Goal: Information Seeking & Learning: Learn about a topic

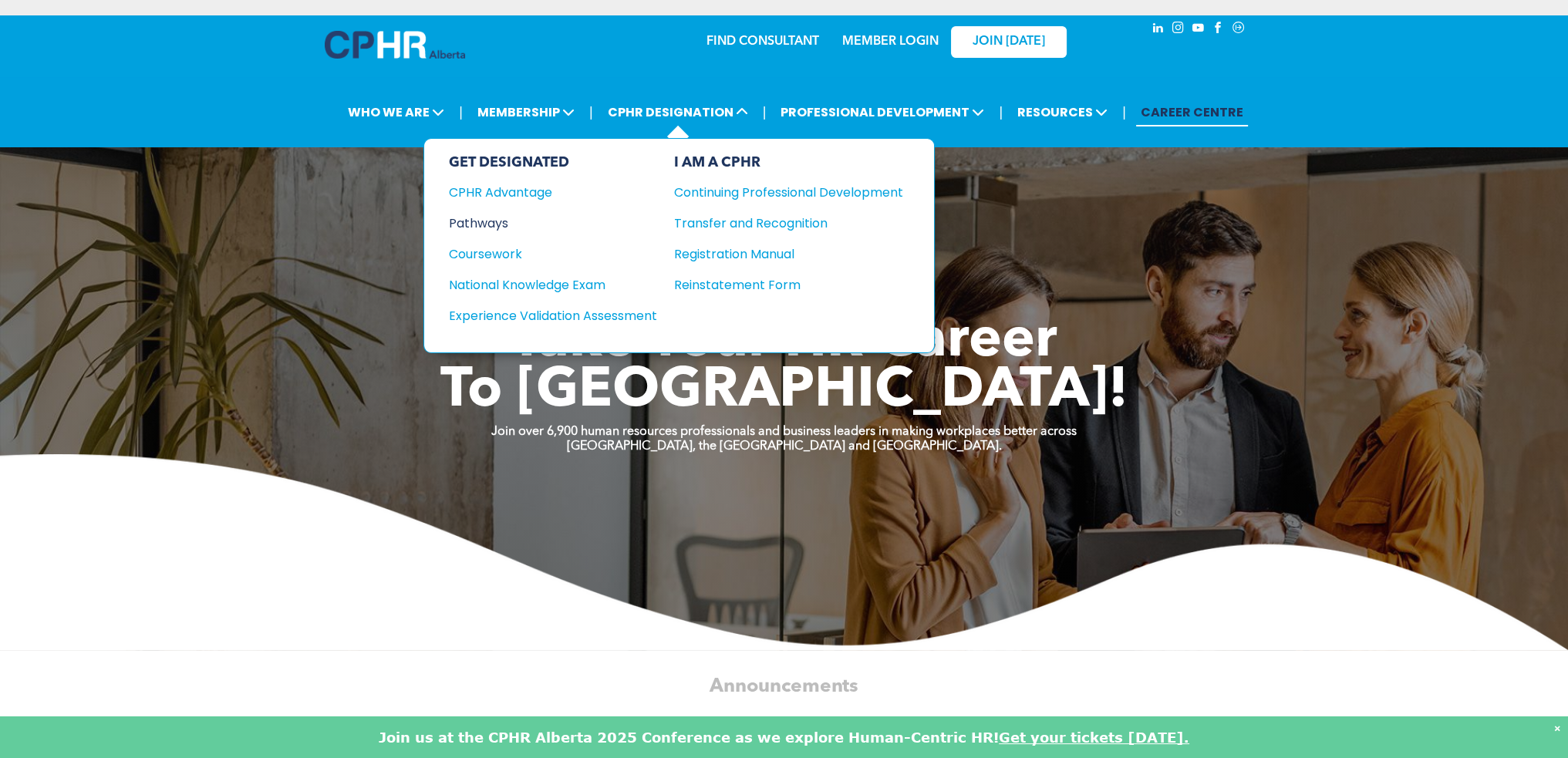
click at [495, 216] on div "Pathways" at bounding box center [542, 224] width 187 height 19
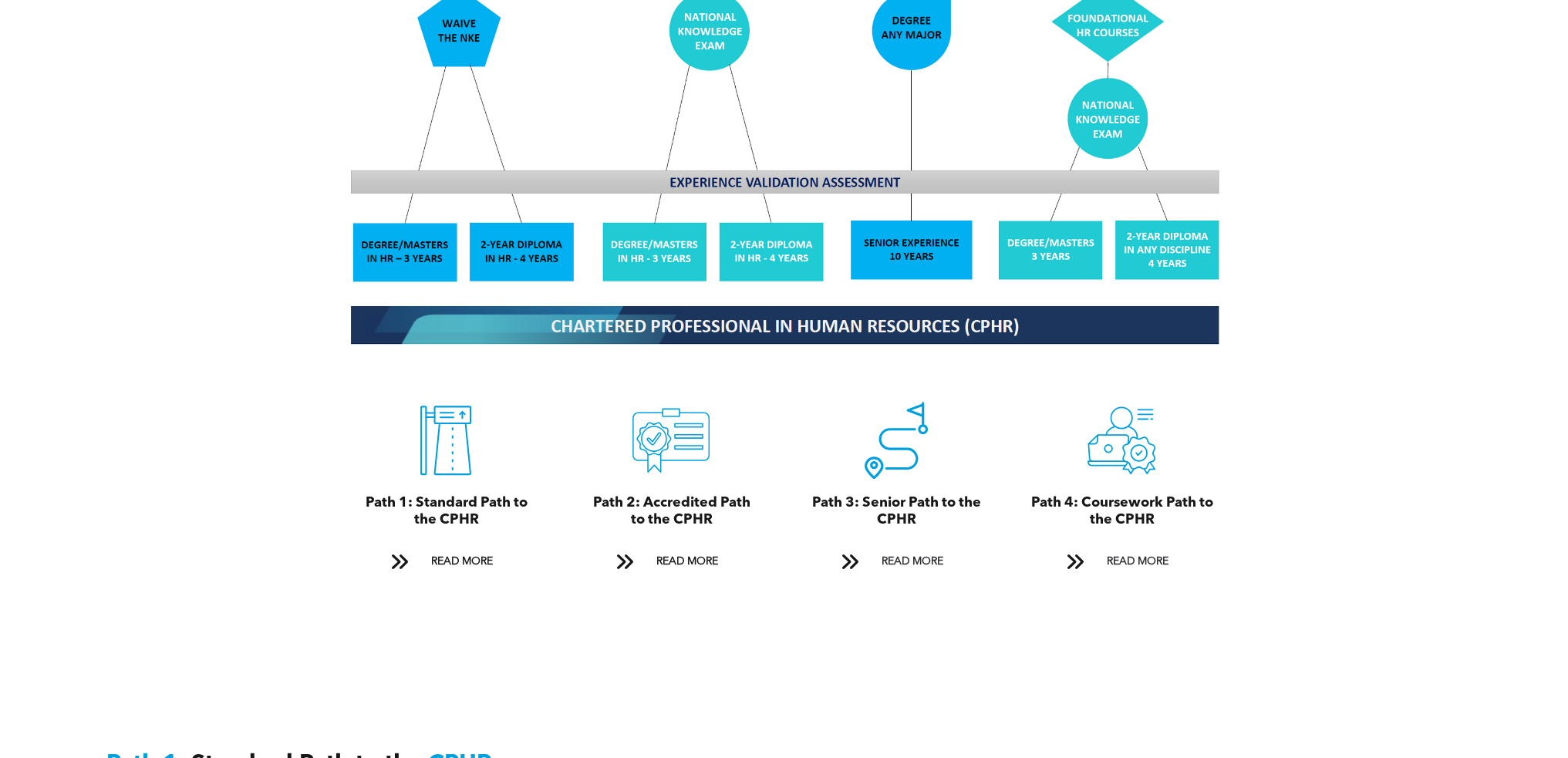
scroll to position [1543, 0]
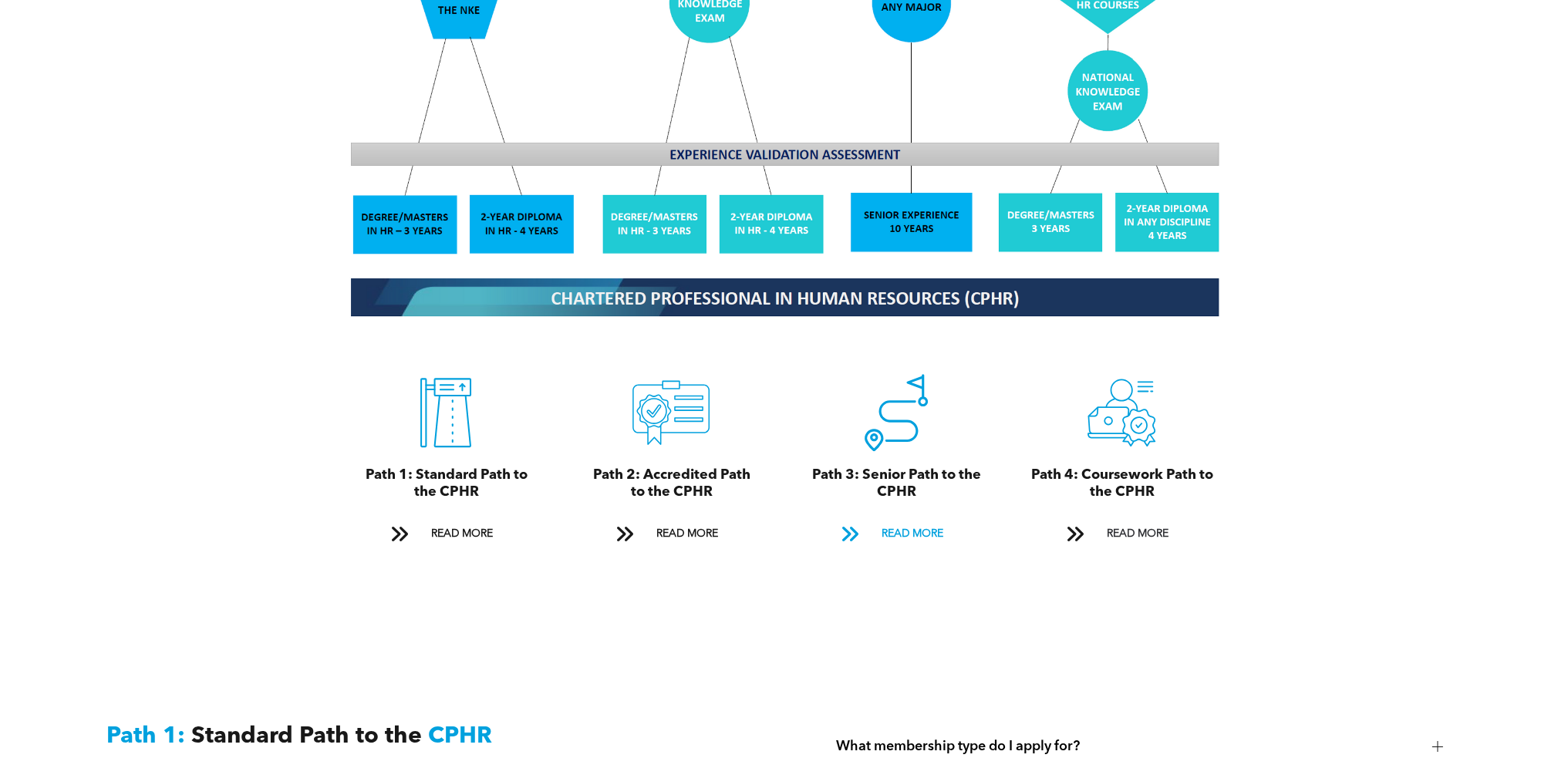
click at [901, 520] on span "READ MORE" at bounding box center [912, 533] width 72 height 28
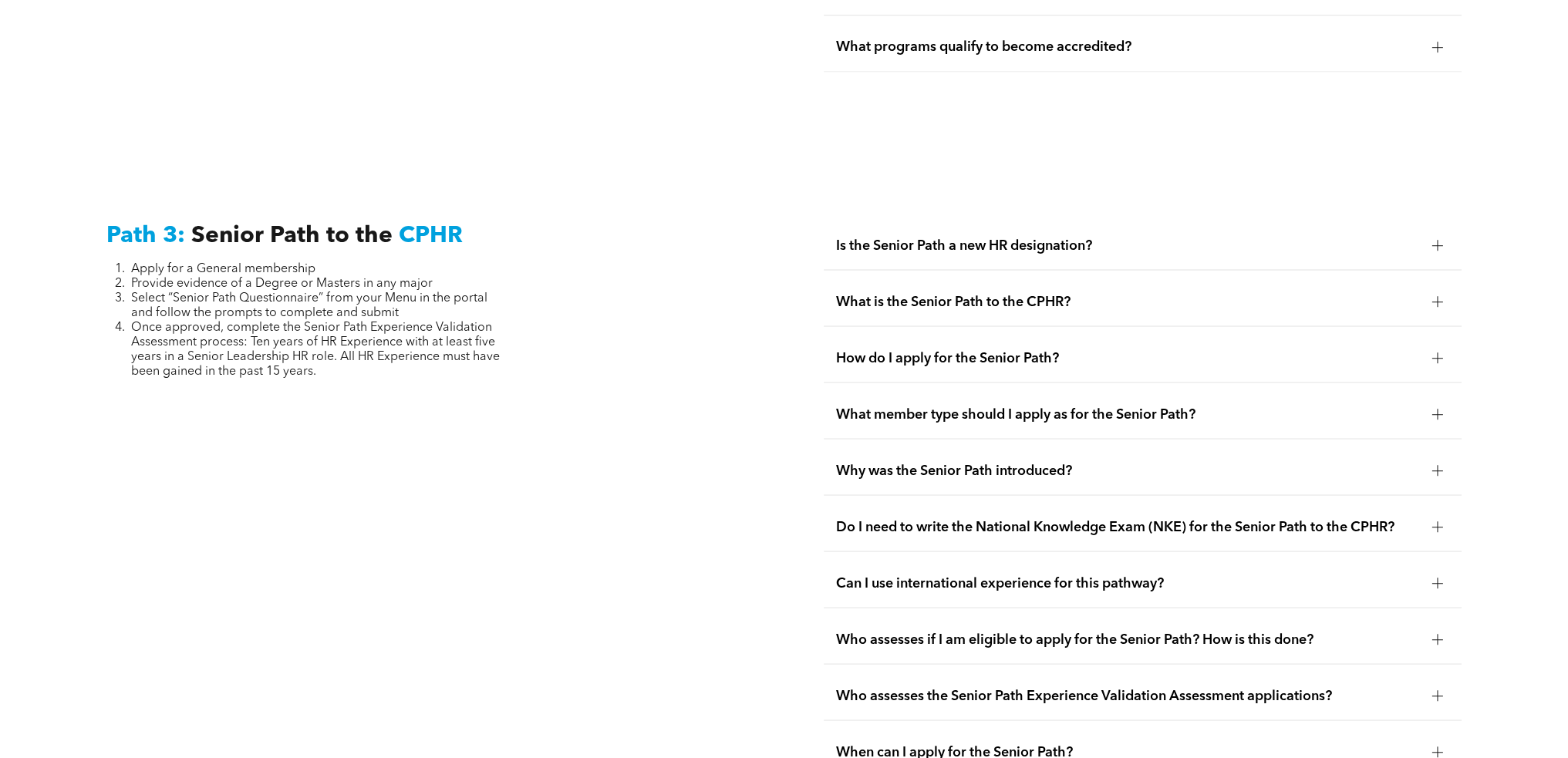
scroll to position [3905, 0]
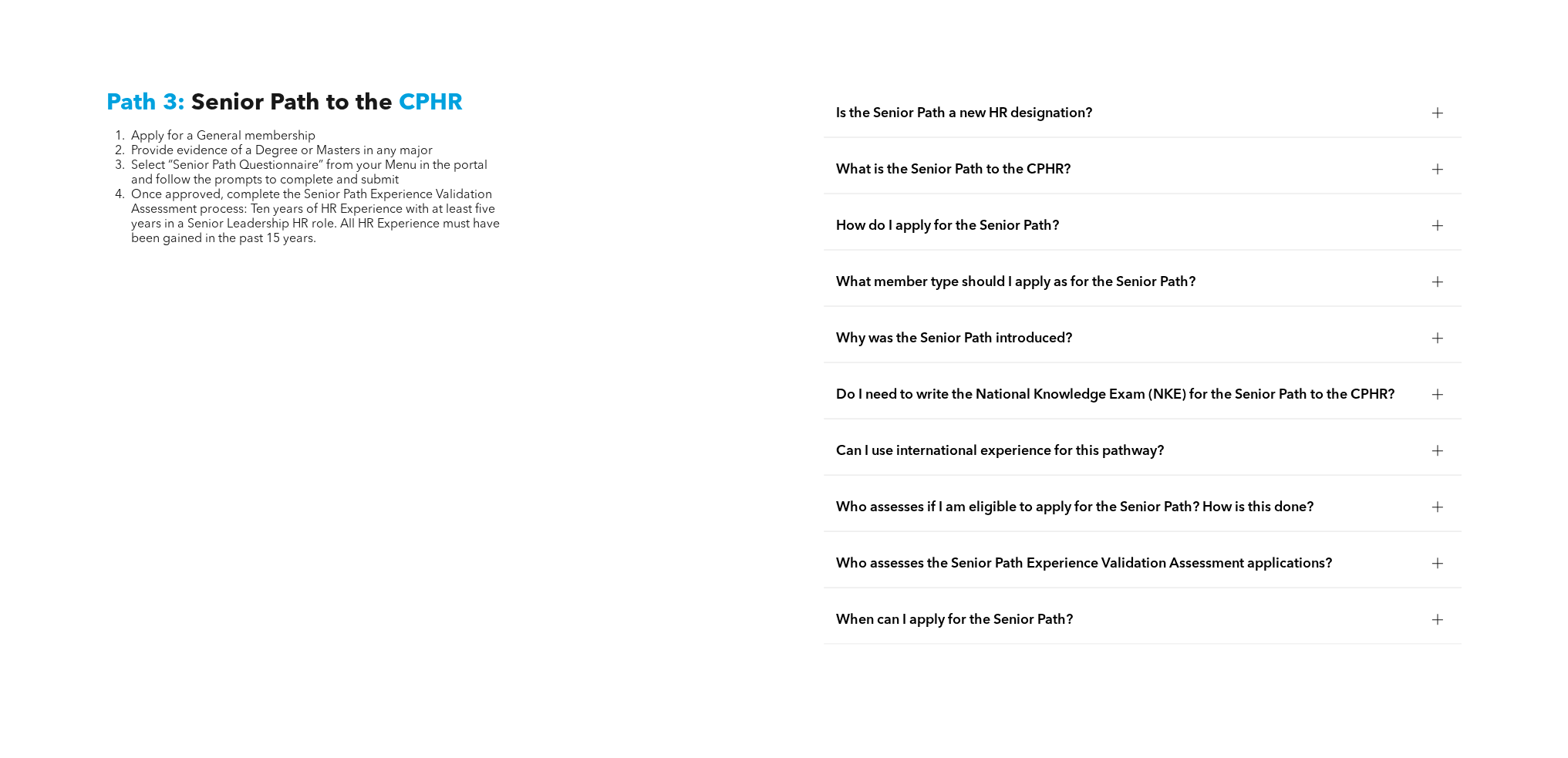
click at [1438, 107] on div at bounding box center [1437, 112] width 10 height 10
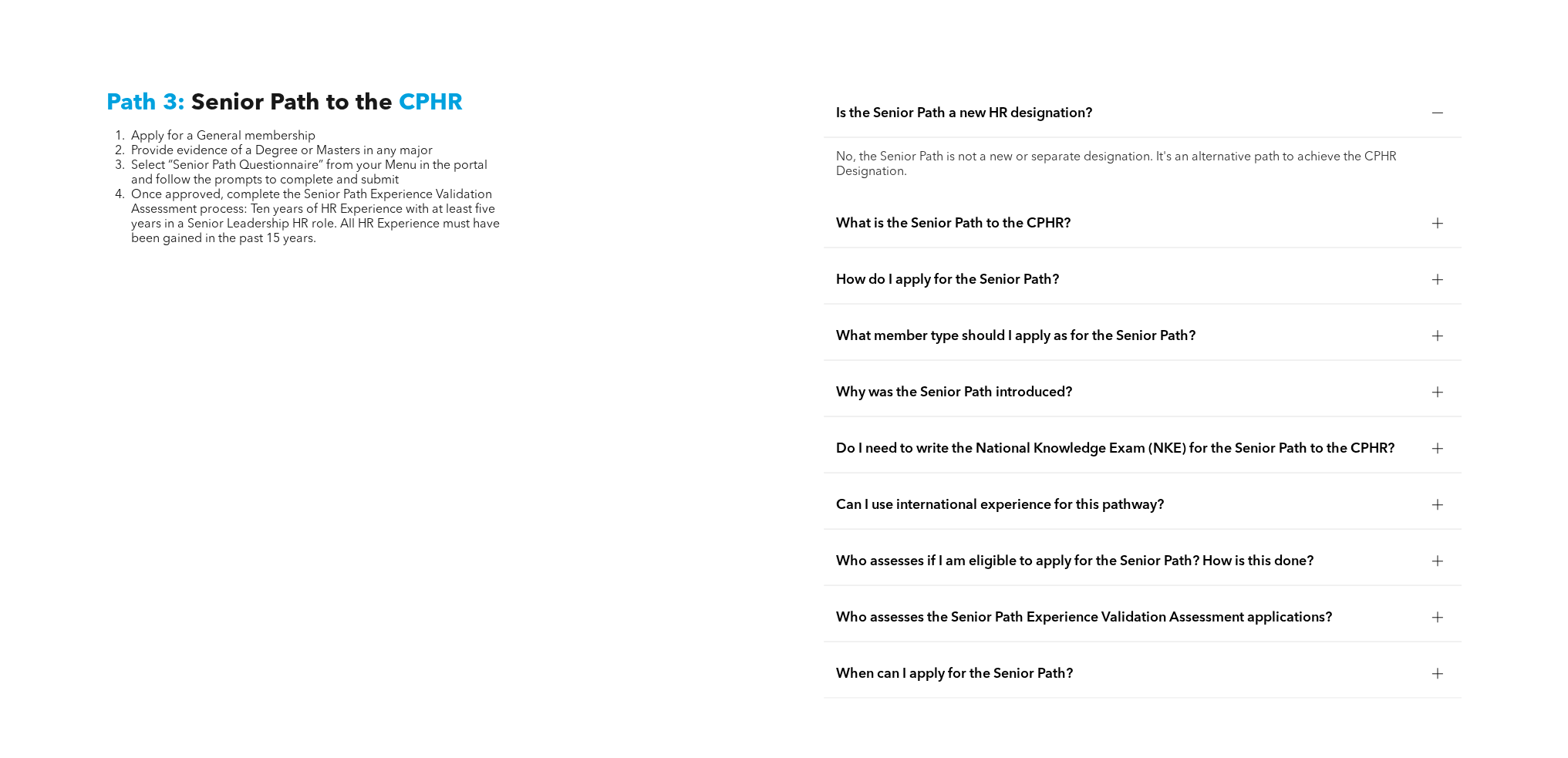
click at [1438, 107] on div at bounding box center [1437, 112] width 10 height 10
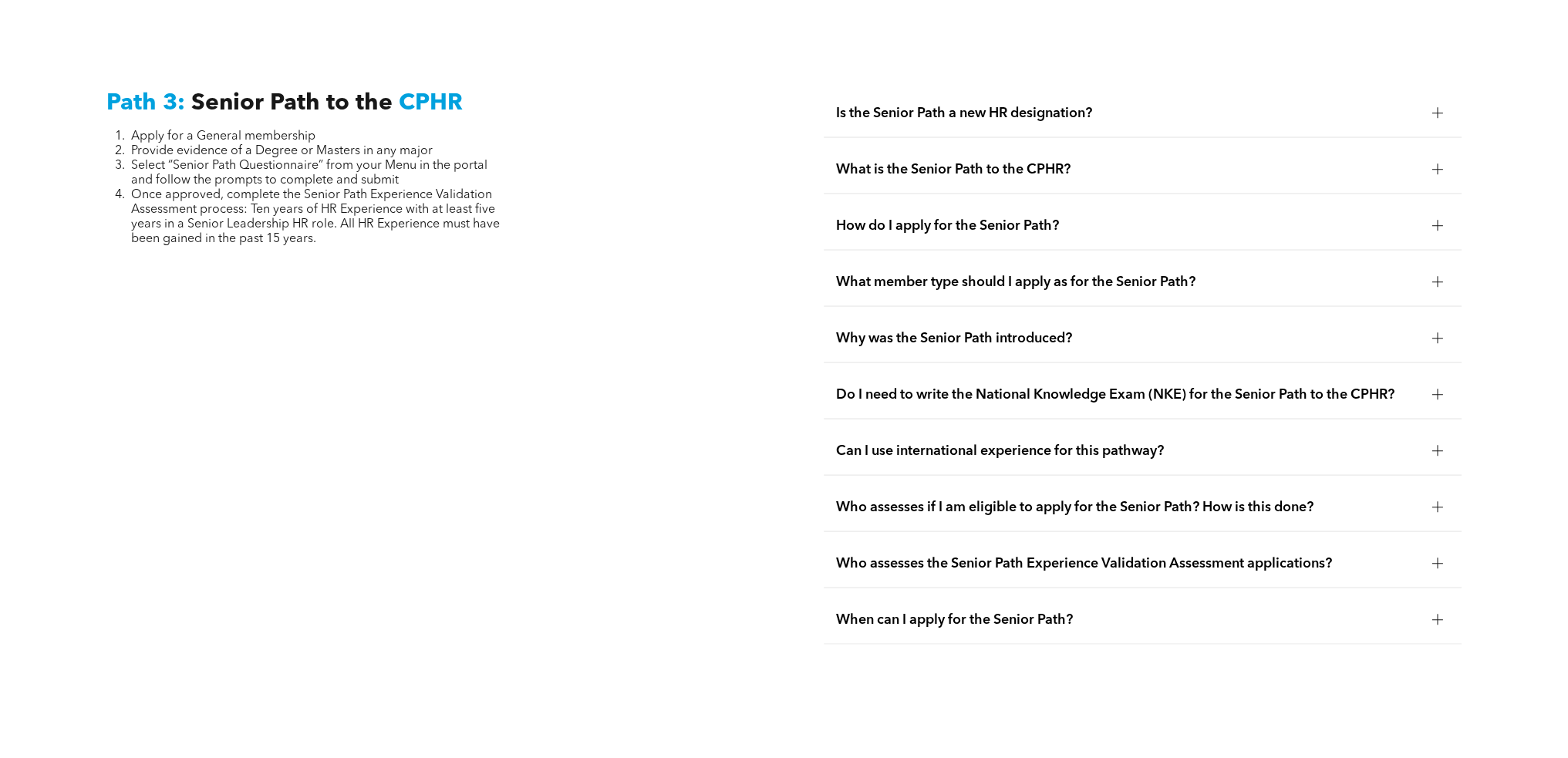
click at [1434, 163] on div at bounding box center [1437, 168] width 10 height 10
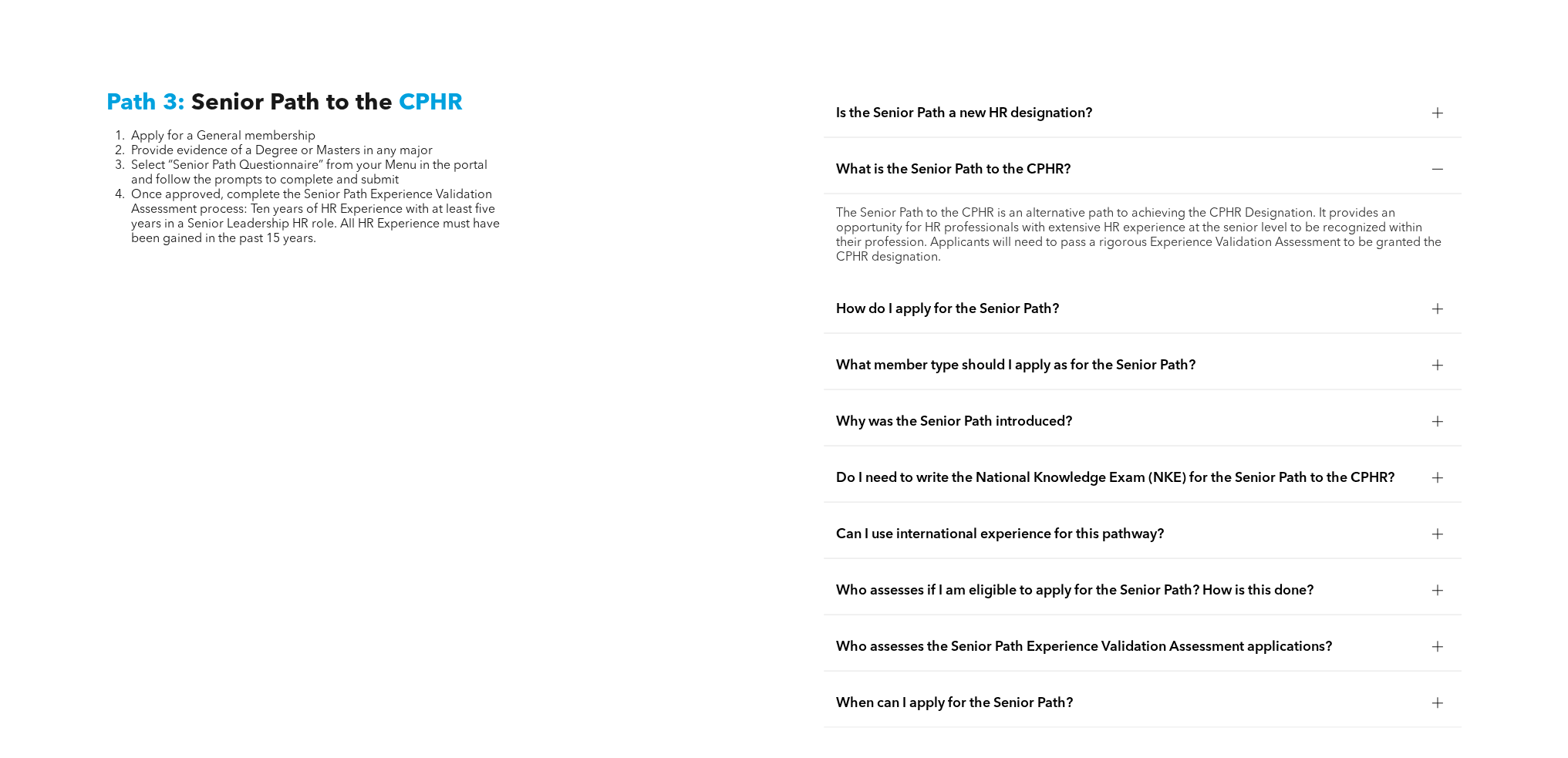
click at [1434, 163] on div at bounding box center [1437, 168] width 10 height 10
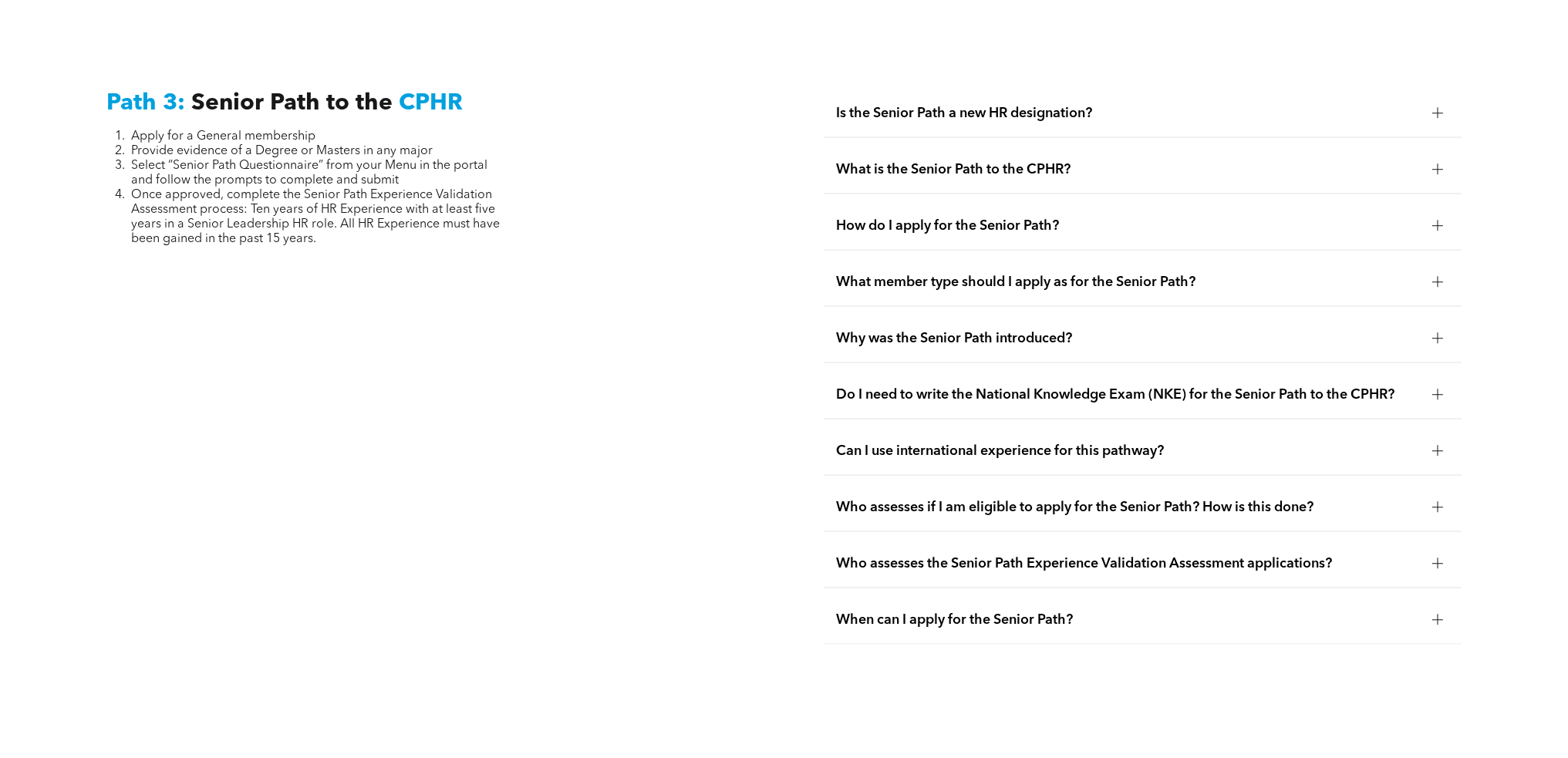
click at [1434, 220] on div at bounding box center [1437, 225] width 10 height 10
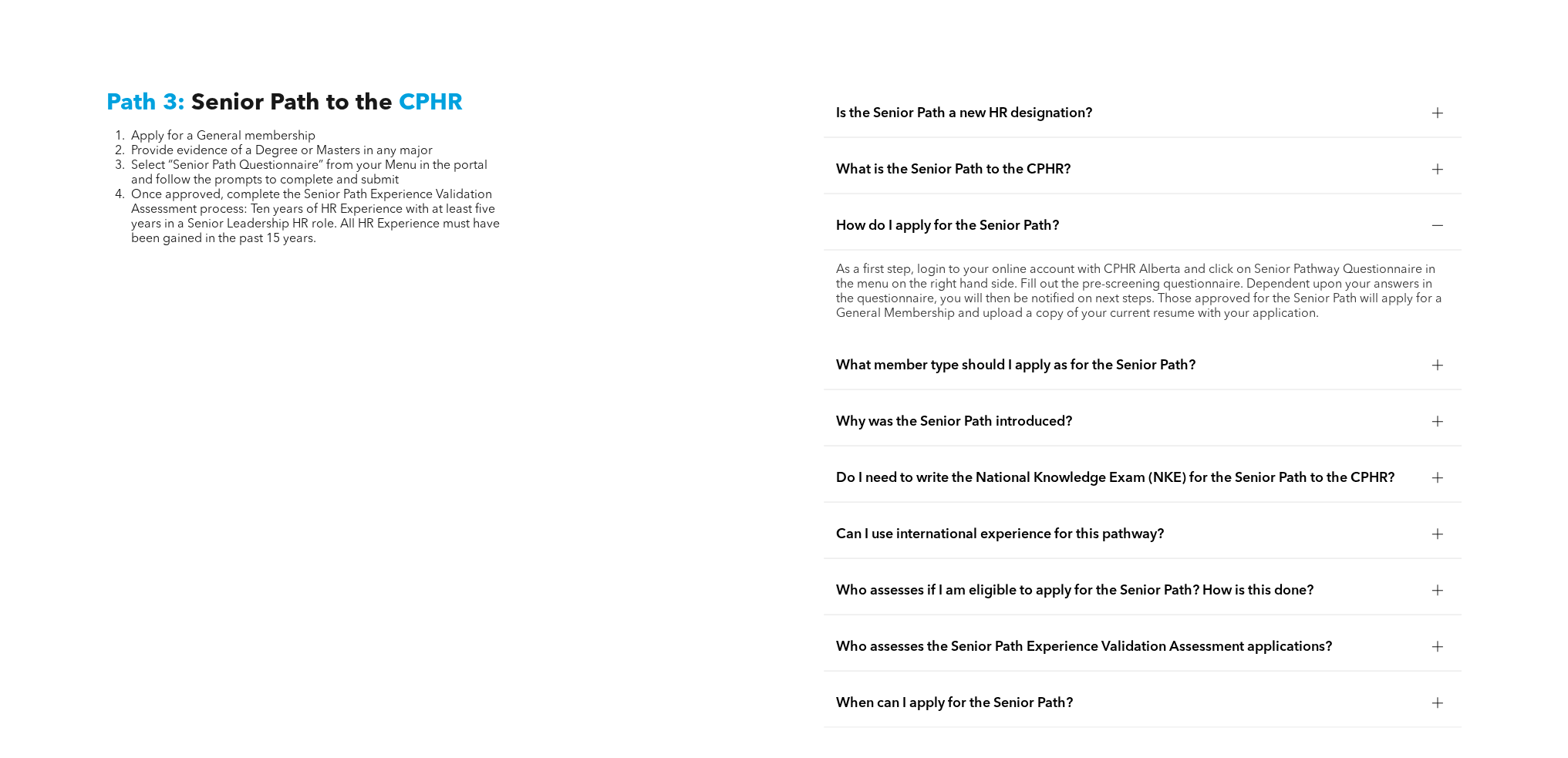
click at [1434, 220] on div at bounding box center [1437, 225] width 10 height 10
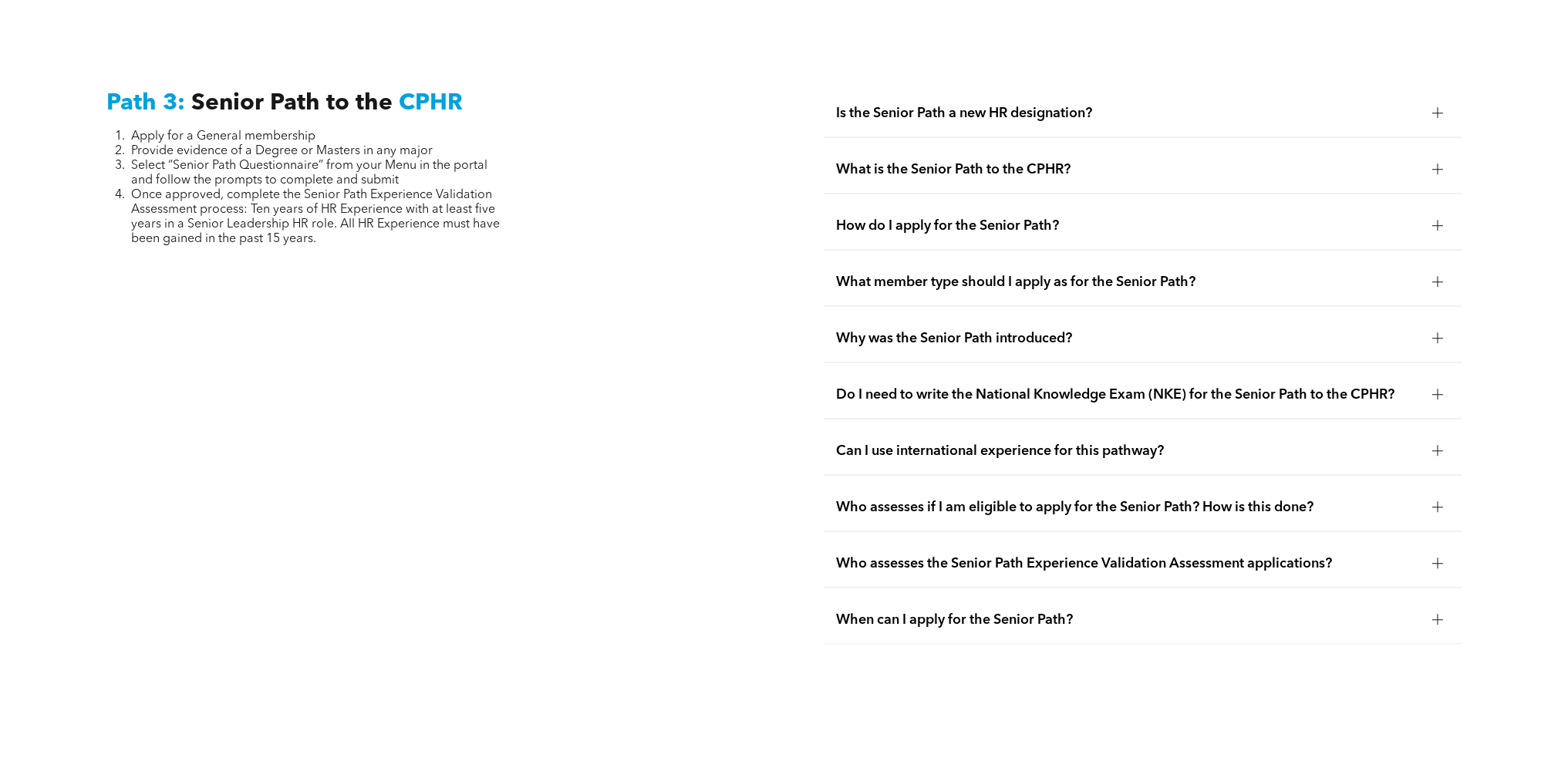
click at [1434, 220] on div at bounding box center [1437, 225] width 10 height 10
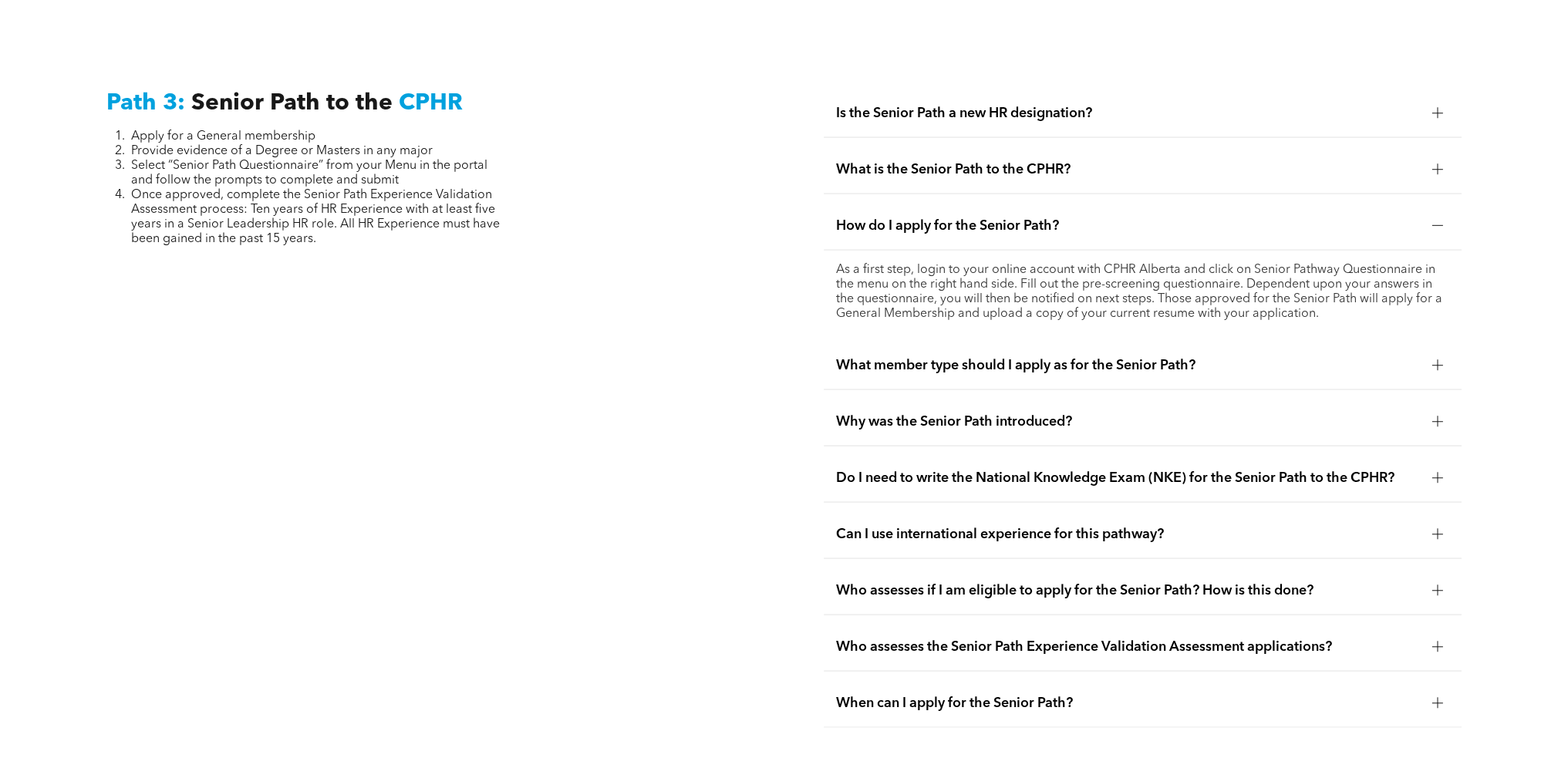
click at [1434, 220] on div at bounding box center [1437, 225] width 10 height 10
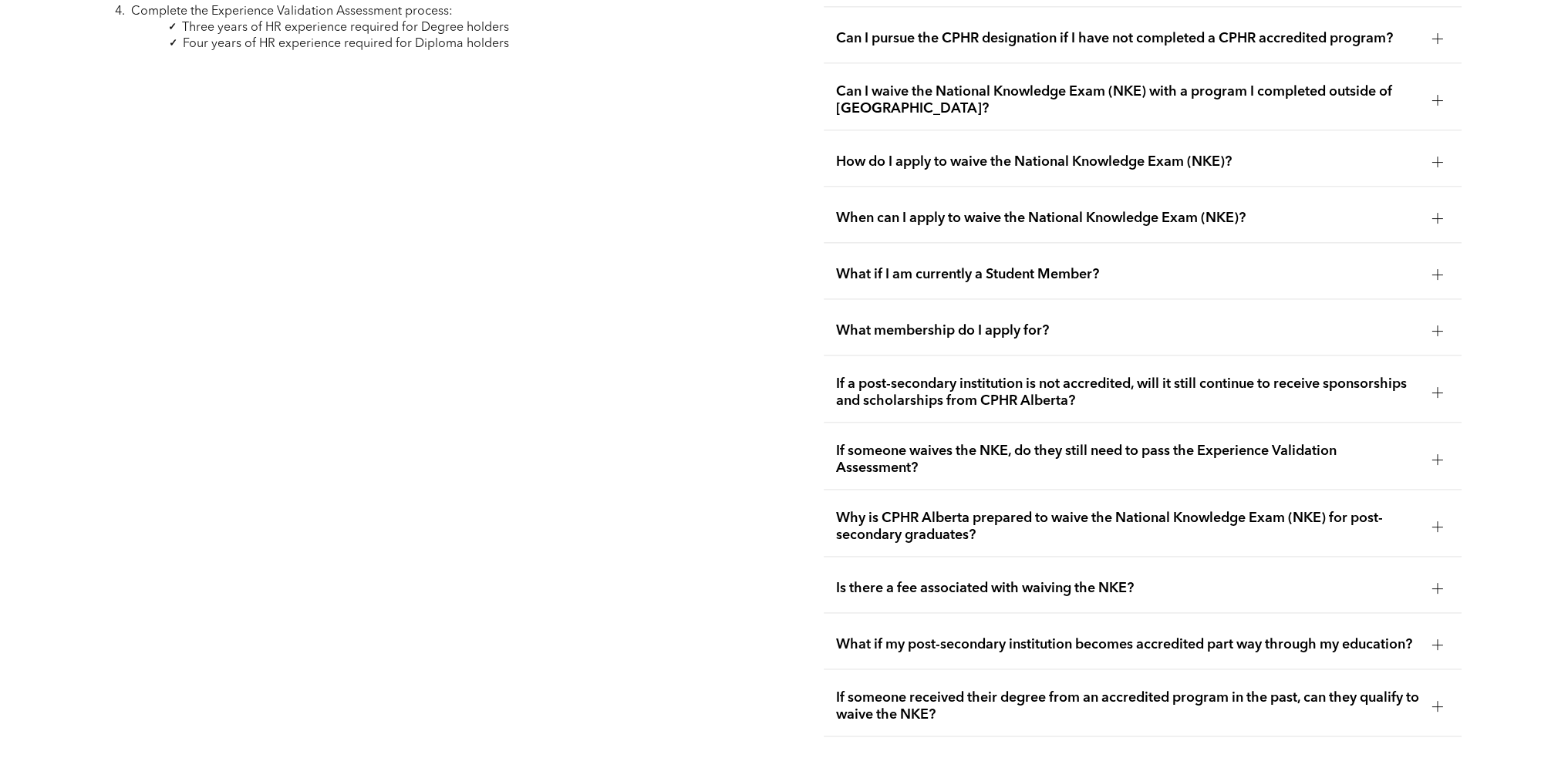
scroll to position [2363, 0]
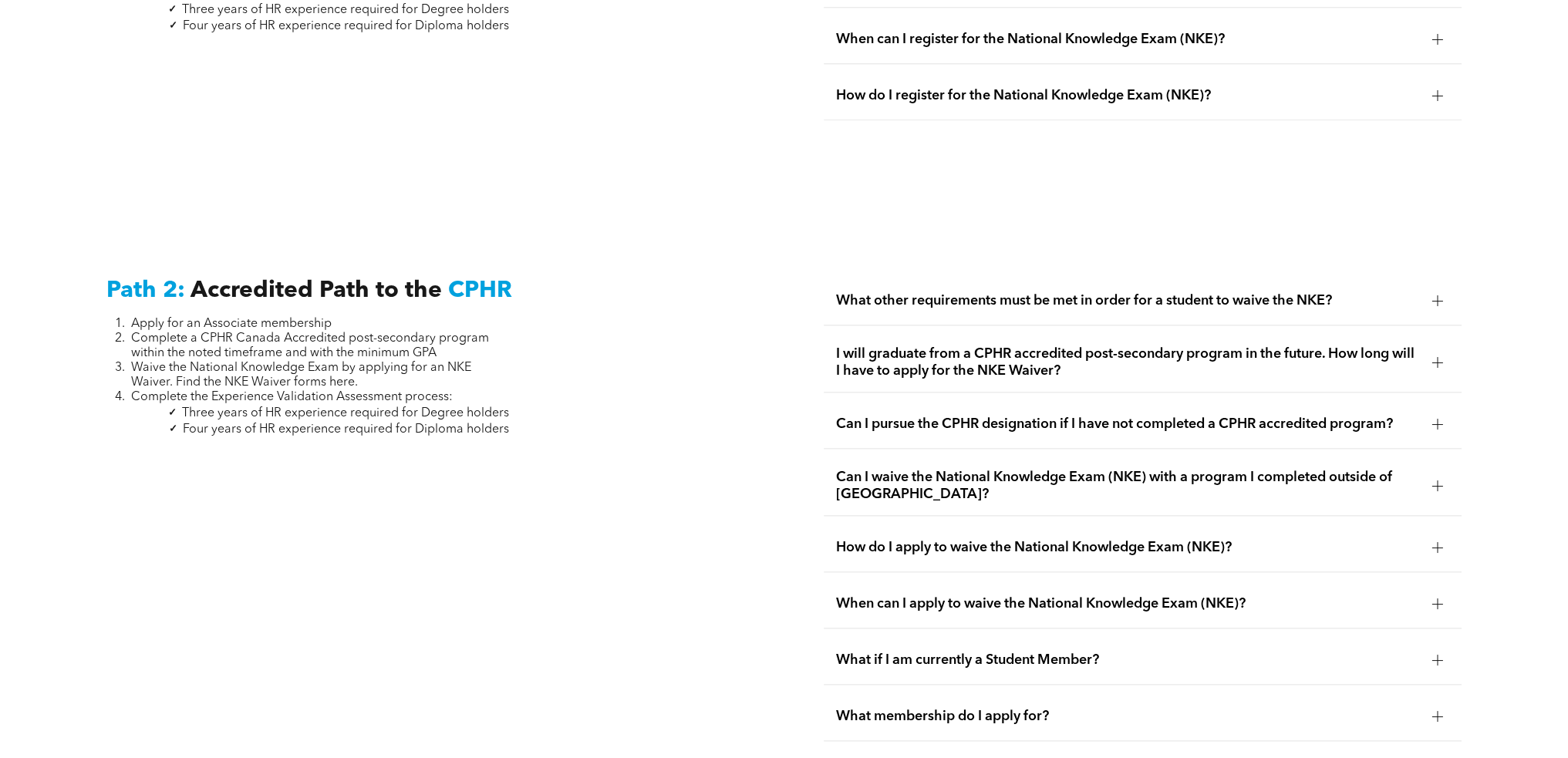
click at [1438, 295] on div at bounding box center [1437, 300] width 10 height 10
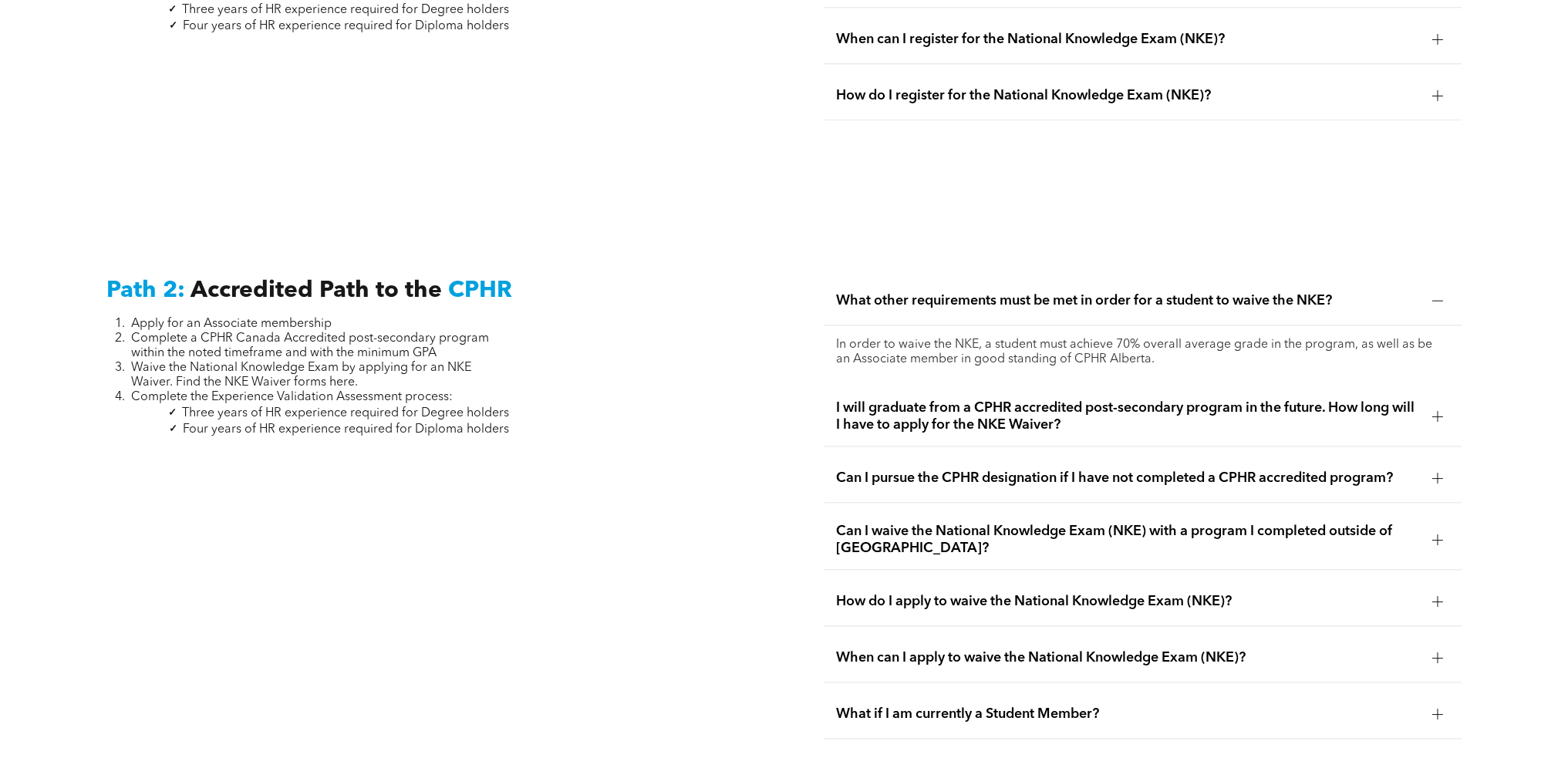
click at [1438, 295] on div at bounding box center [1437, 300] width 10 height 10
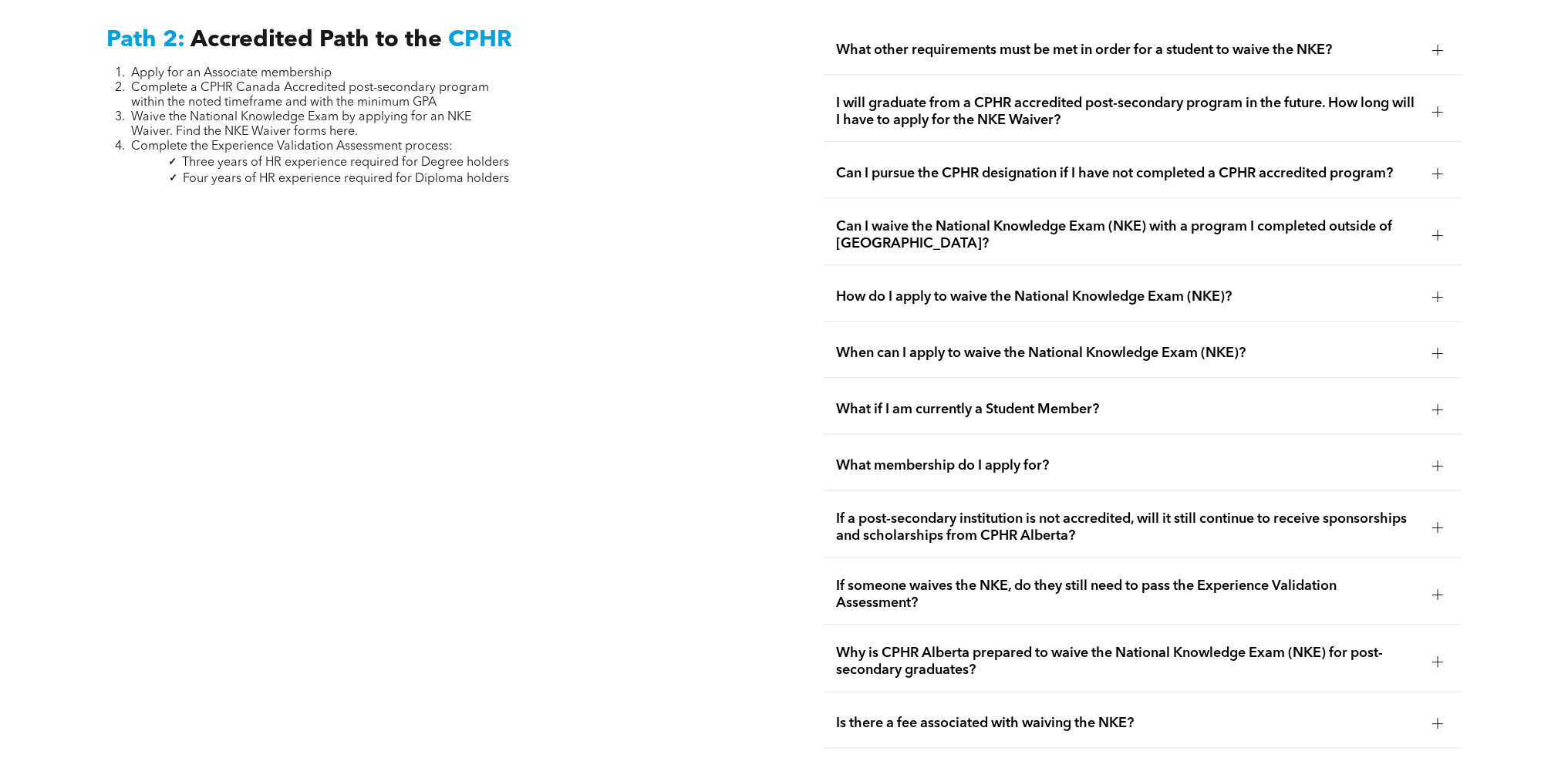
scroll to position [2671, 0]
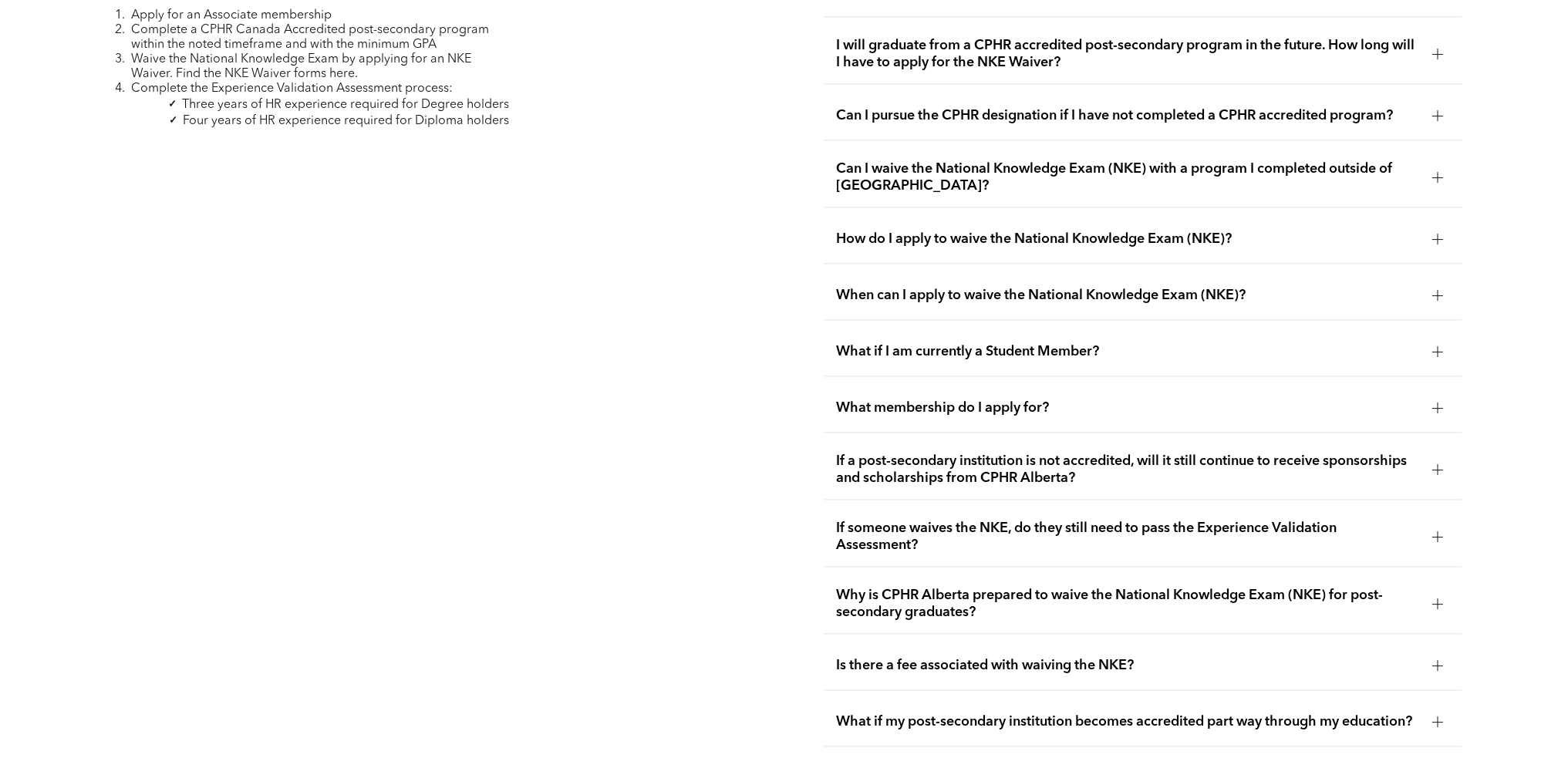
click at [1437, 233] on div at bounding box center [1437, 238] width 1 height 10
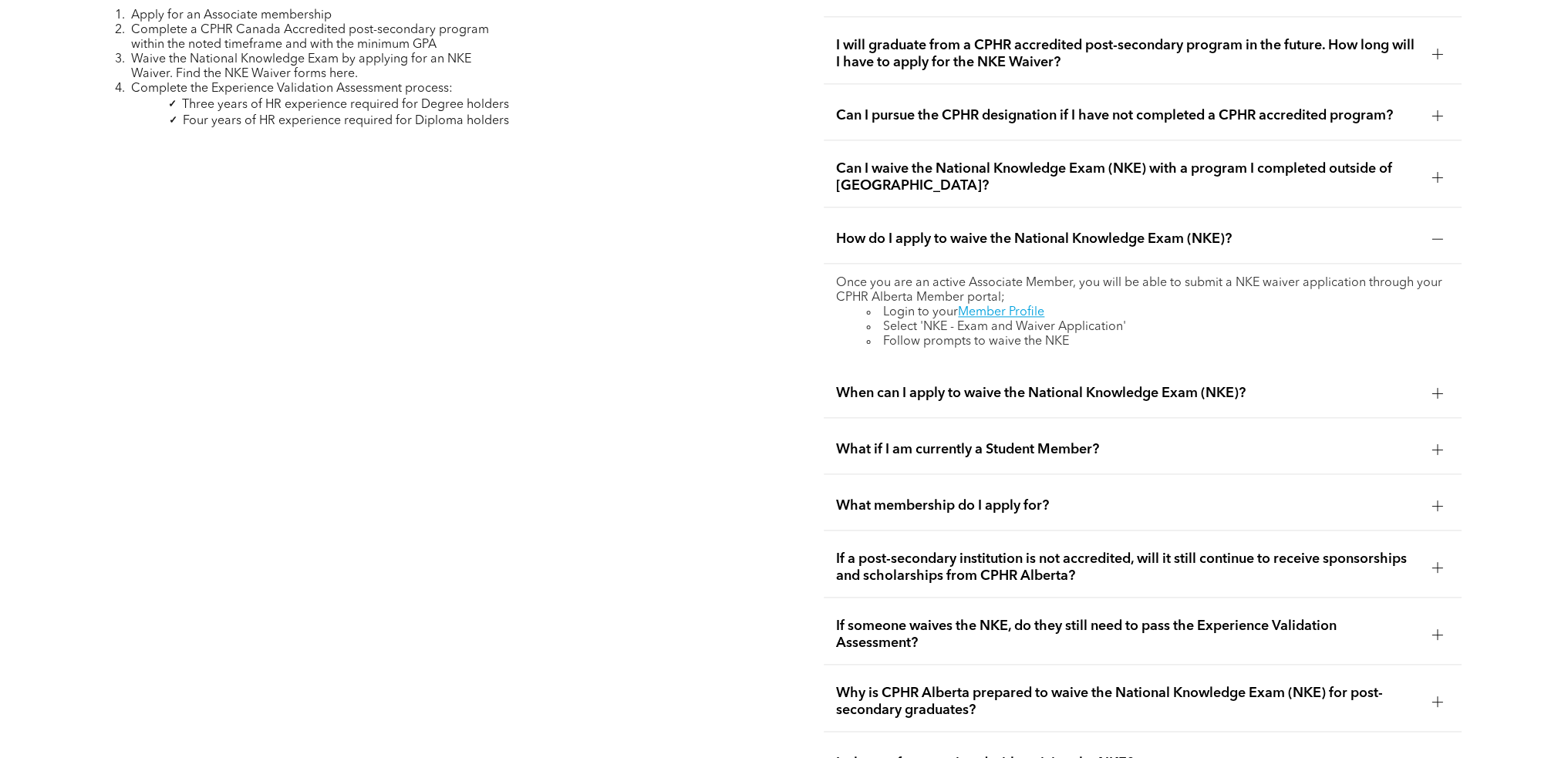
click at [1437, 233] on div at bounding box center [1437, 238] width 1 height 10
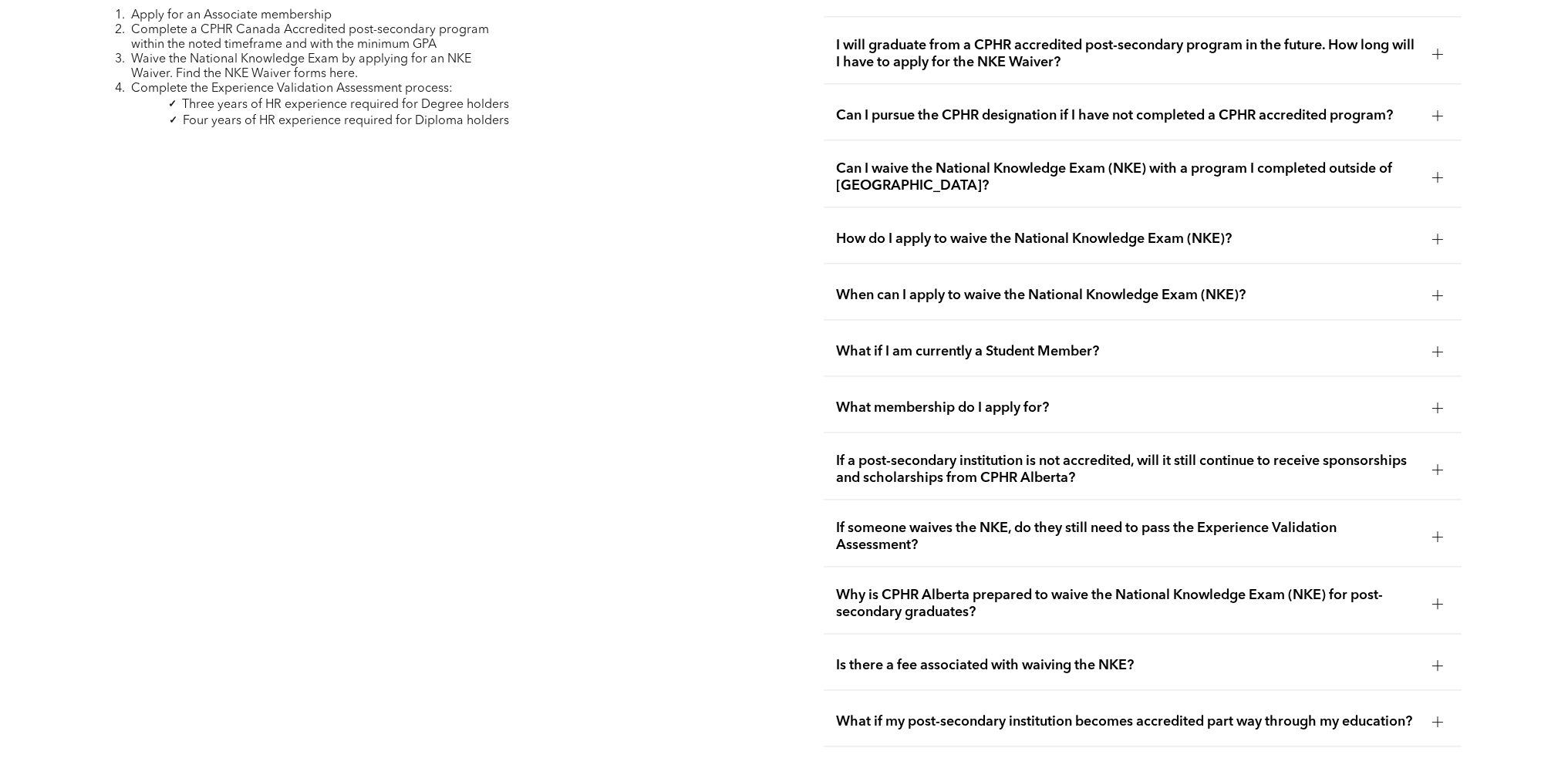
click at [1435, 295] on div at bounding box center [1437, 295] width 10 height 1
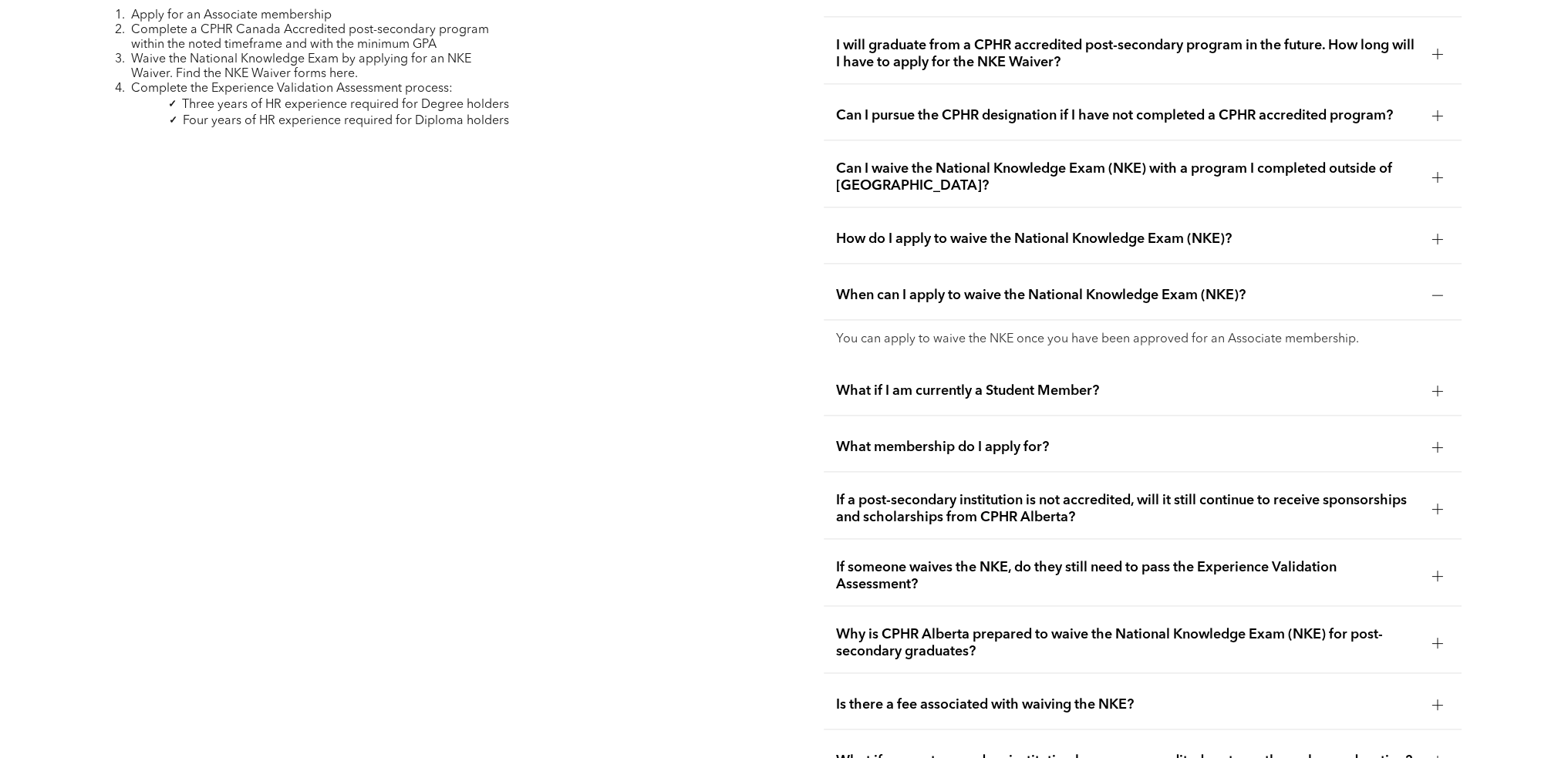
click at [1435, 295] on div at bounding box center [1437, 295] width 10 height 1
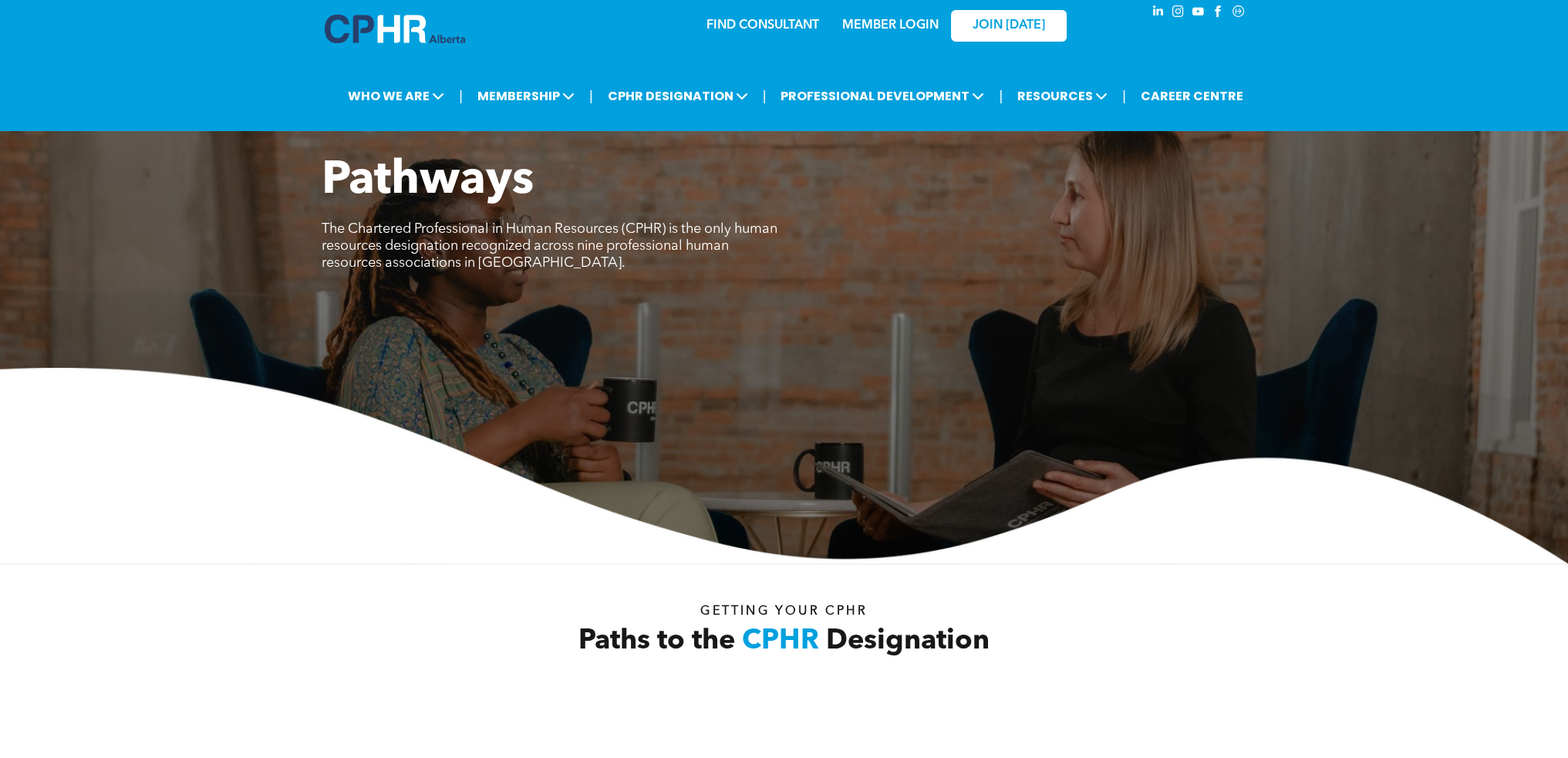
scroll to position [0, 0]
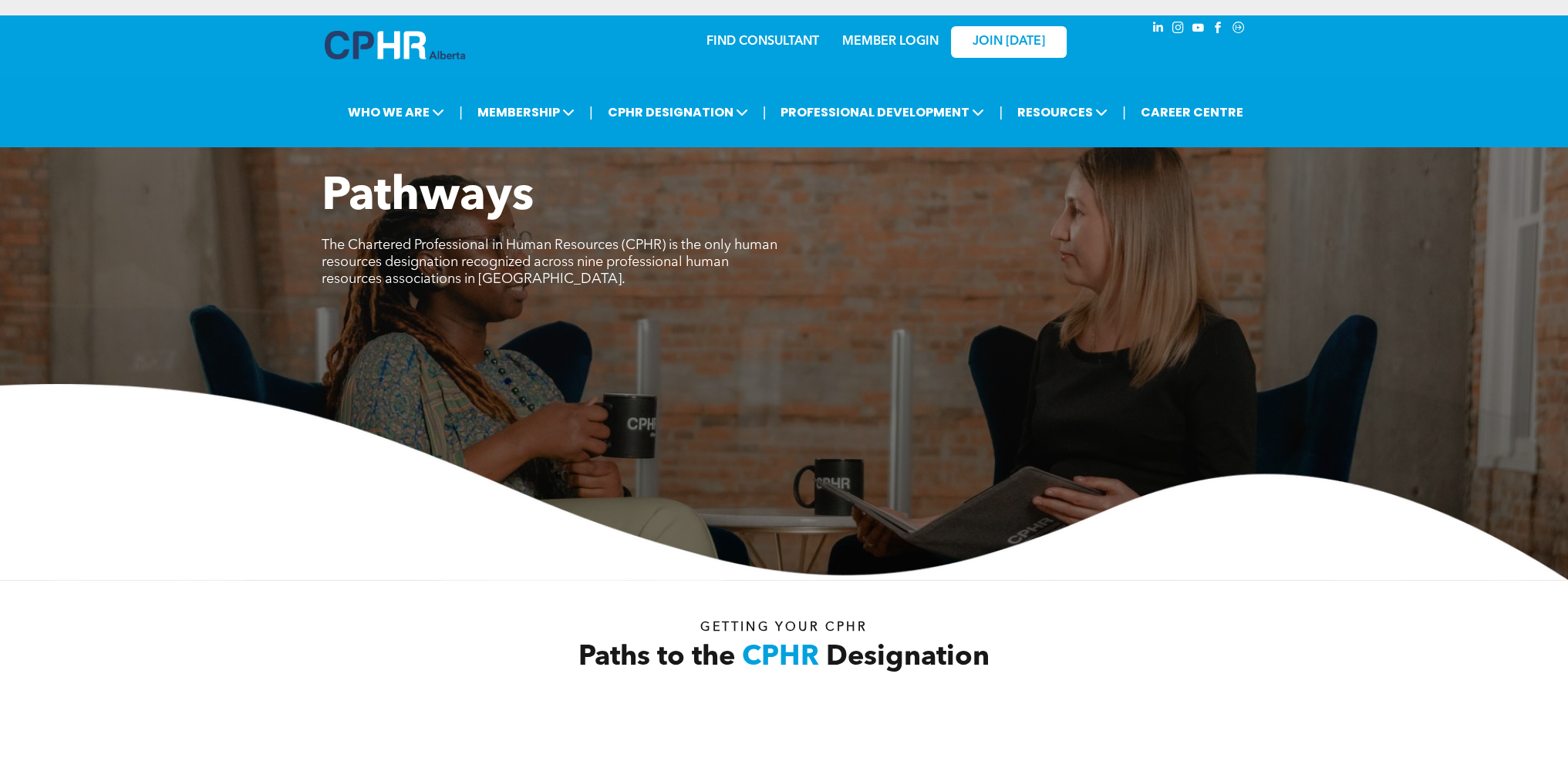
click at [877, 39] on link "MEMBER LOGIN" at bounding box center [891, 41] width 97 height 12
click at [875, 46] on link "MEMBER LOGIN" at bounding box center [891, 41] width 97 height 12
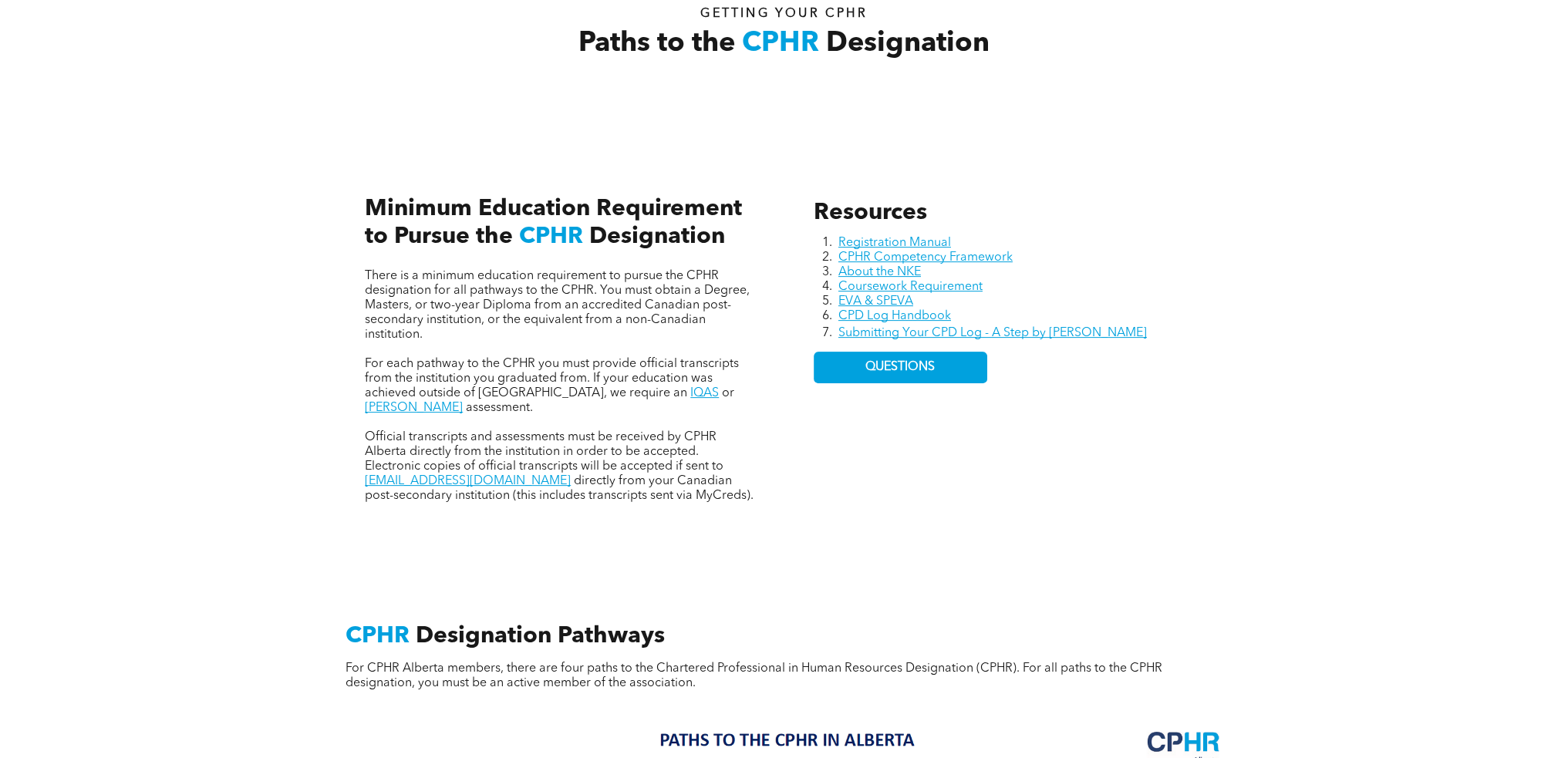
scroll to position [617, 0]
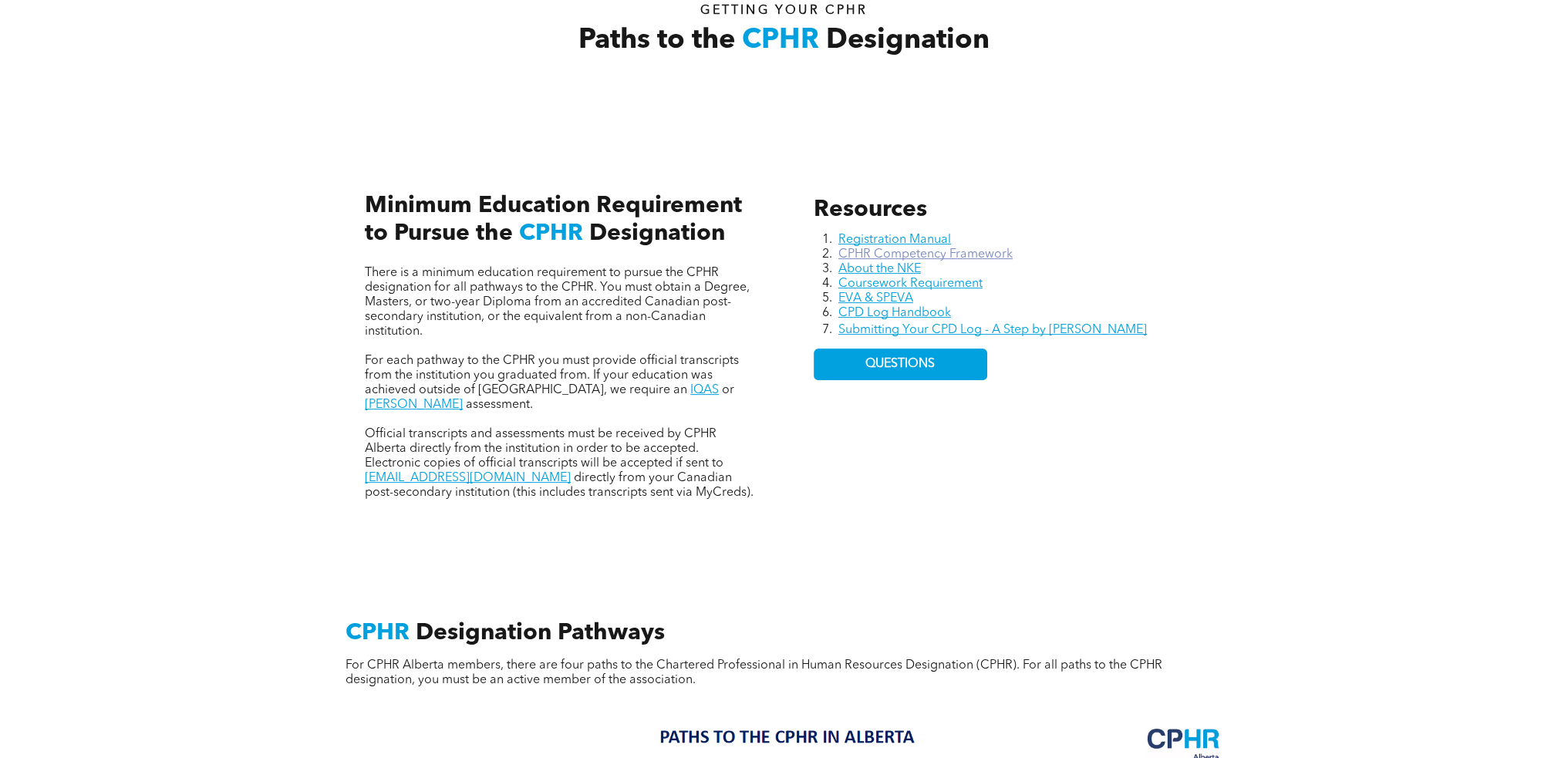
click at [977, 252] on link "CPHR Competency Framework" at bounding box center [925, 254] width 175 height 12
